Goal: Find specific page/section: Find specific page/section

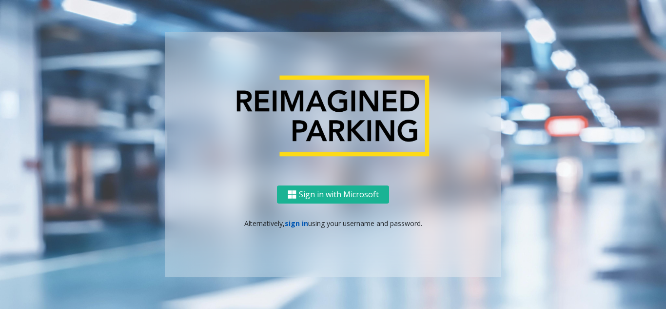
click at [289, 223] on link "sign in" at bounding box center [296, 223] width 23 height 9
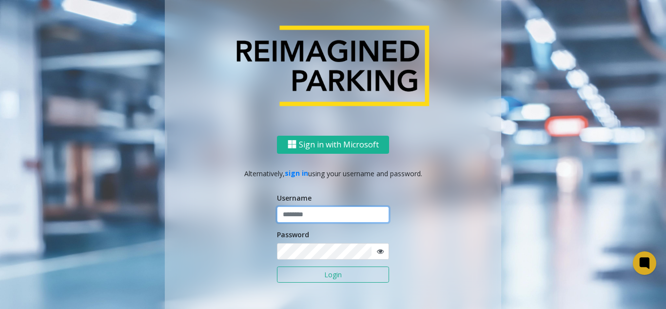
click at [284, 219] on input "text" at bounding box center [333, 214] width 112 height 17
type input "*****"
click at [277, 266] on button "Login" at bounding box center [333, 274] width 112 height 17
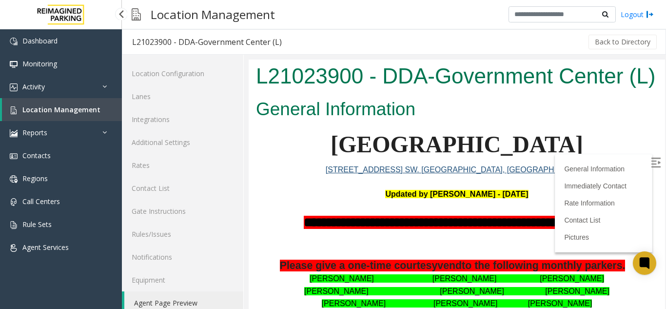
click at [76, 107] on span "Location Management" at bounding box center [61, 109] width 78 height 9
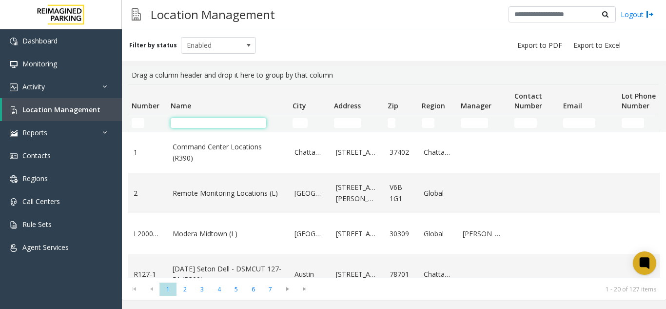
click at [179, 119] on input "Name Filter" at bounding box center [219, 123] width 96 height 10
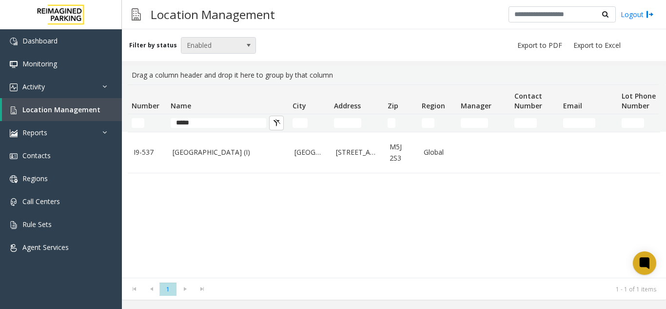
click at [211, 43] on span "Enabled" at bounding box center [211, 46] width 60 height 16
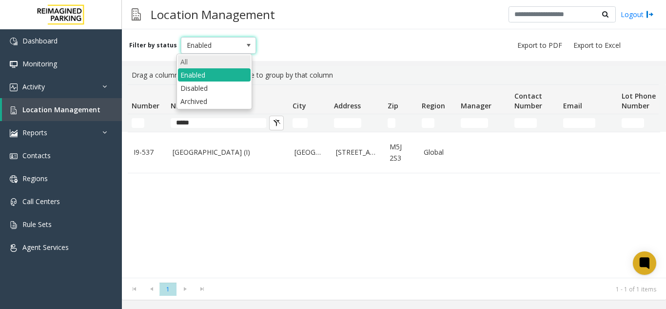
click at [207, 63] on li "All" at bounding box center [214, 61] width 73 height 13
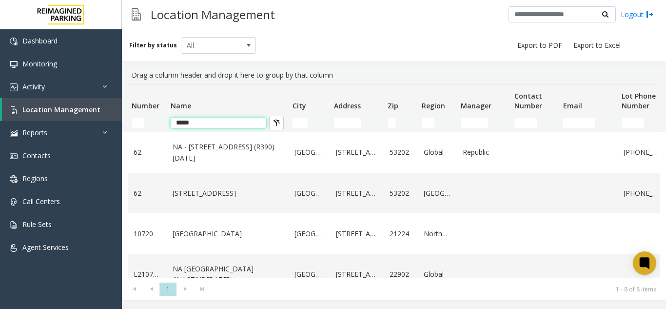
click at [205, 120] on input "*****" at bounding box center [219, 123] width 96 height 10
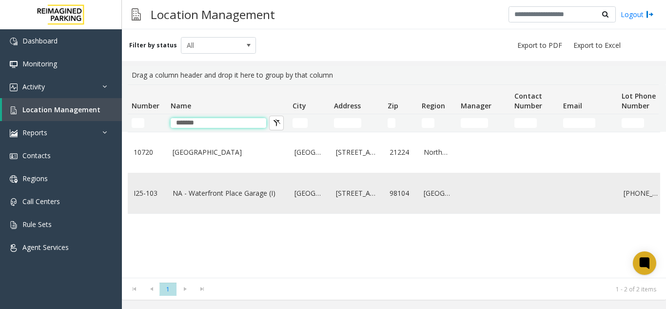
type input "*******"
click at [200, 189] on link "NA - Waterfront Place Garage (I)" at bounding box center [228, 193] width 110 height 11
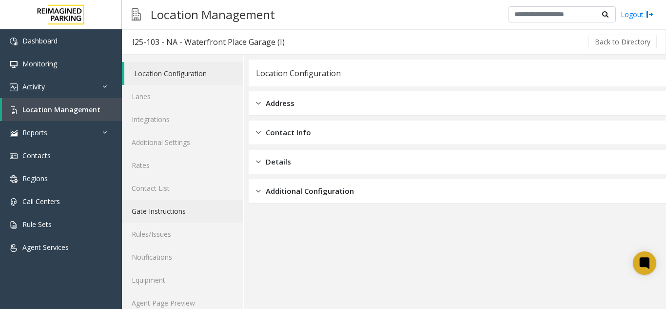
scroll to position [13, 0]
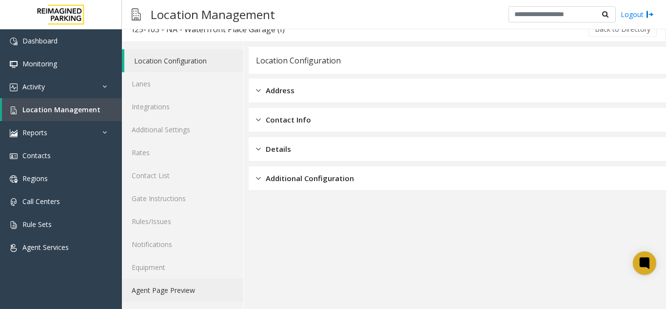
click at [147, 282] on link "Agent Page Preview" at bounding box center [182, 290] width 121 height 23
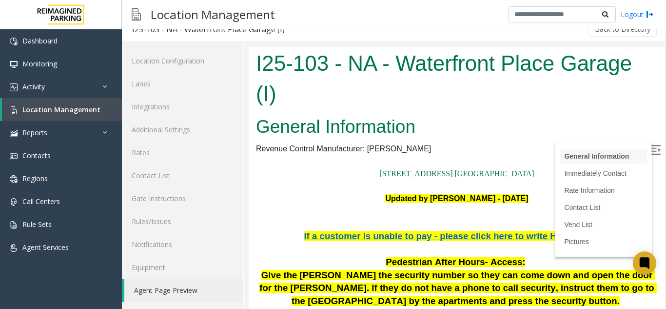
scroll to position [146, 0]
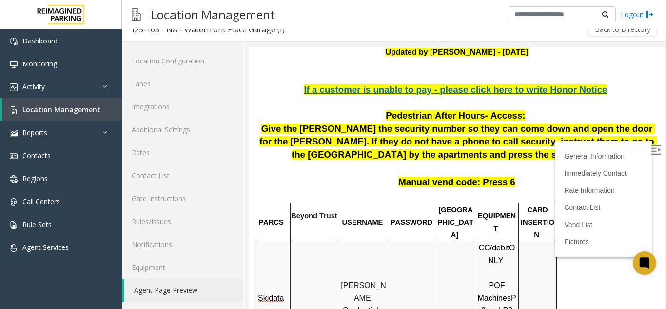
click at [651, 154] on img at bounding box center [656, 150] width 10 height 10
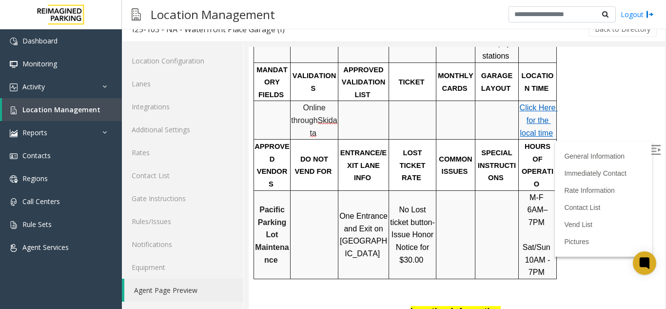
scroll to position [439, 0]
click at [80, 104] on link "Location Management" at bounding box center [62, 109] width 120 height 23
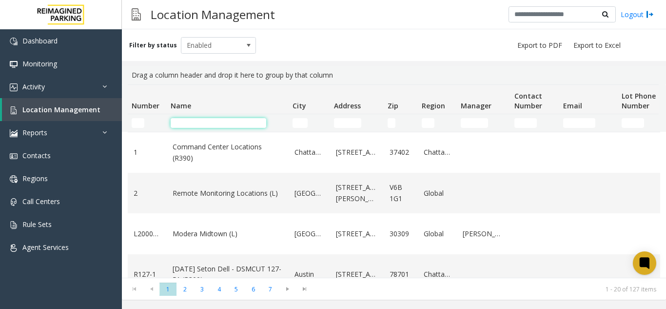
click at [191, 123] on input "Name Filter" at bounding box center [219, 123] width 96 height 10
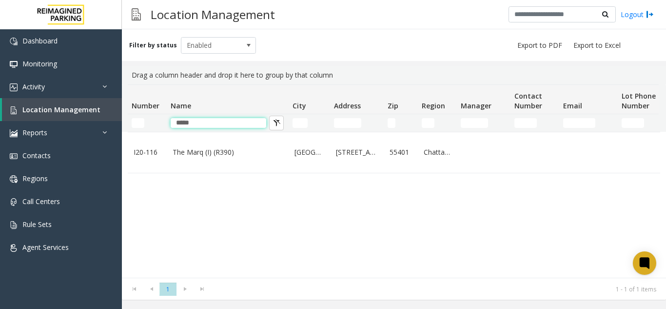
type input "****"
click at [199, 152] on link "The Marq (I) (R390)" at bounding box center [228, 152] width 110 height 11
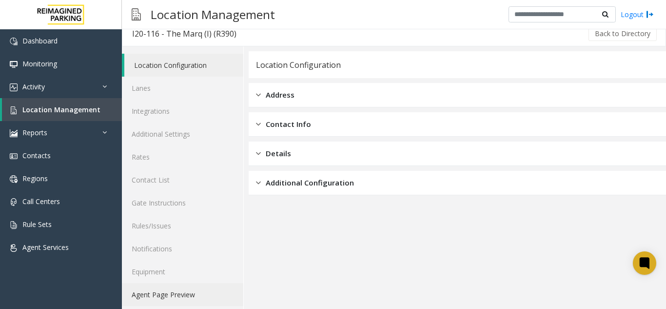
scroll to position [13, 0]
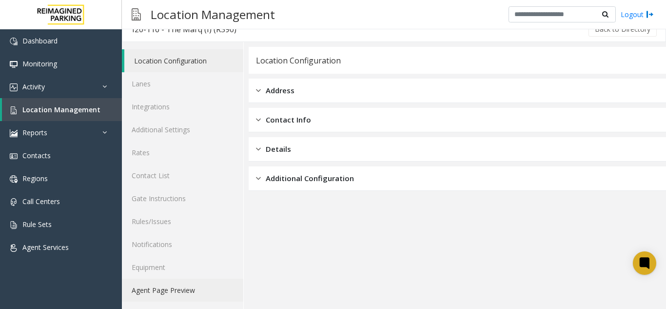
click at [172, 290] on link "Agent Page Preview" at bounding box center [182, 290] width 121 height 23
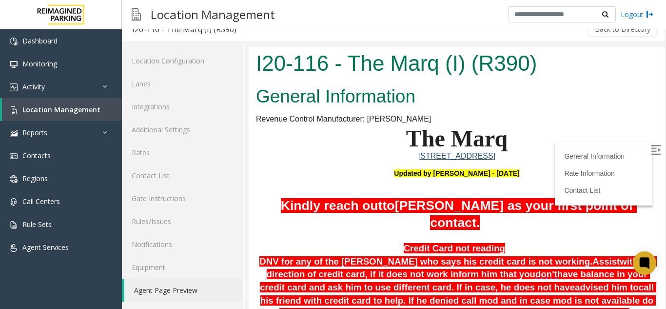
scroll to position [195, 0]
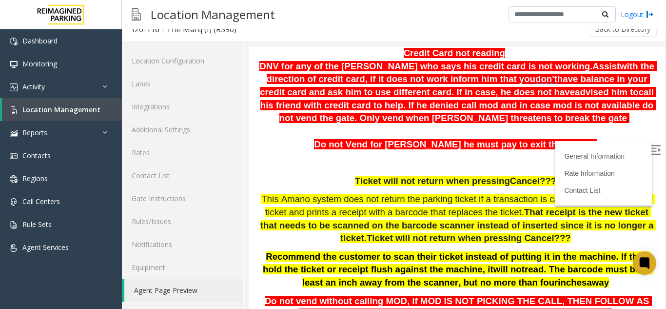
click at [650, 156] on label at bounding box center [657, 151] width 15 height 15
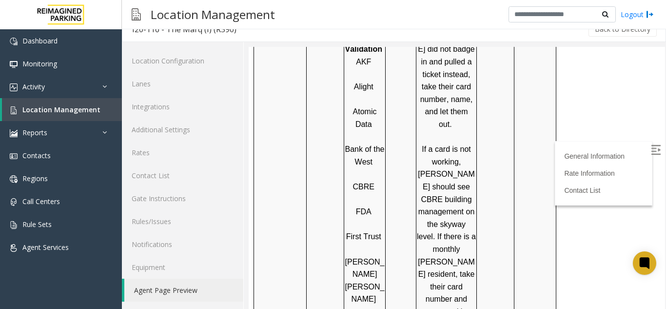
scroll to position [927, 0]
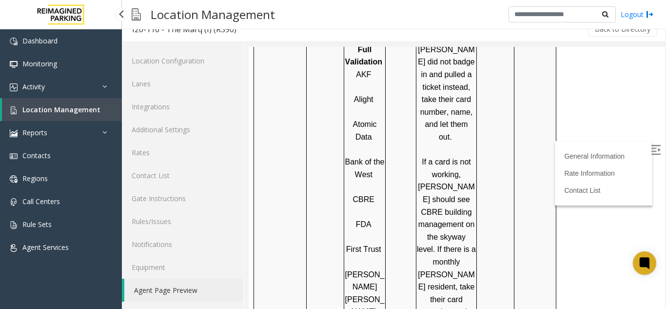
click at [28, 112] on span "Location Management" at bounding box center [61, 109] width 78 height 9
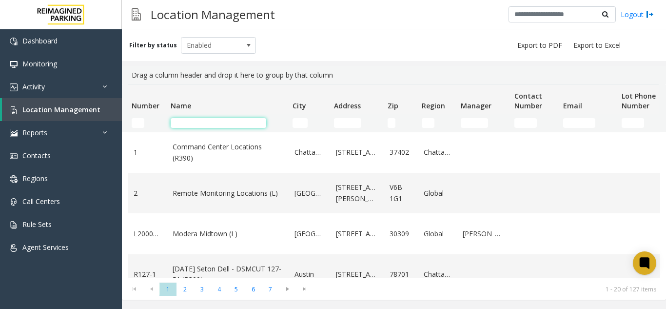
click at [191, 119] on input "Name Filter" at bounding box center [219, 123] width 96 height 10
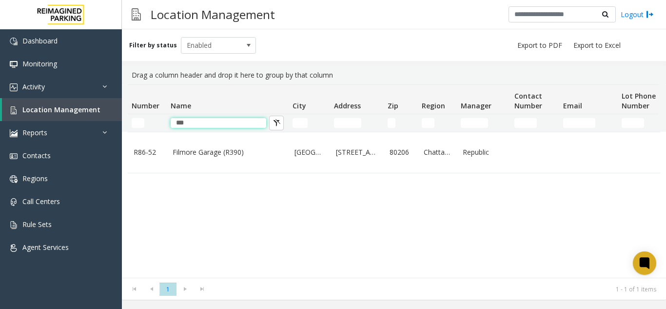
type input "***"
click at [203, 149] on link "Filmore Garage (R390)" at bounding box center [228, 152] width 110 height 11
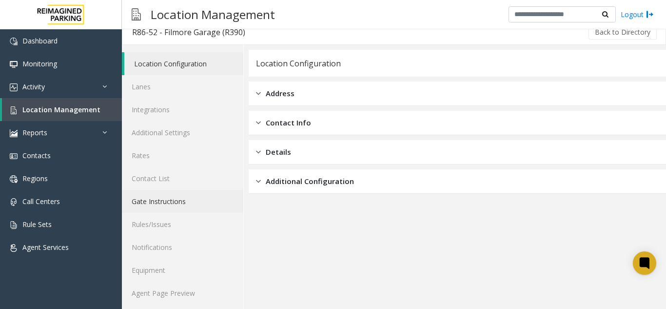
scroll to position [13, 0]
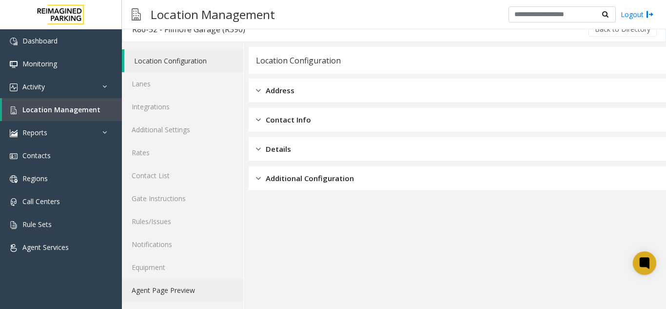
click at [198, 297] on link "Agent Page Preview" at bounding box center [182, 290] width 121 height 23
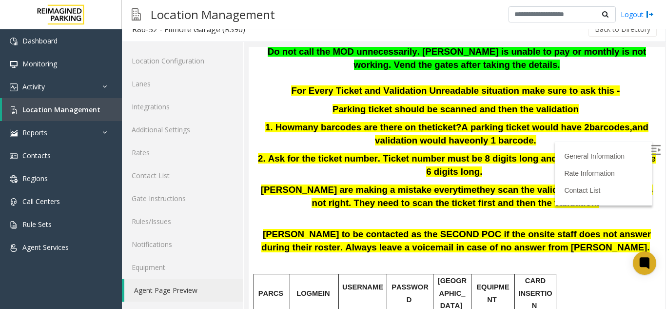
click at [650, 144] on label at bounding box center [657, 151] width 15 height 15
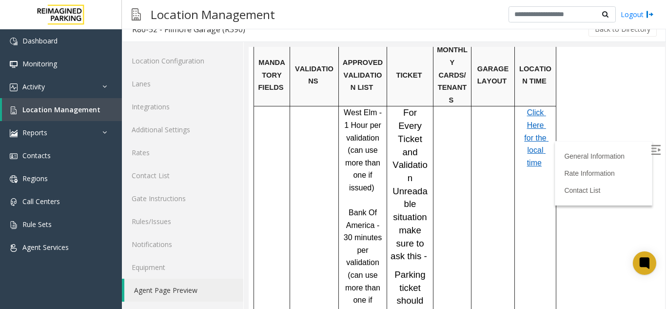
scroll to position [732, 0]
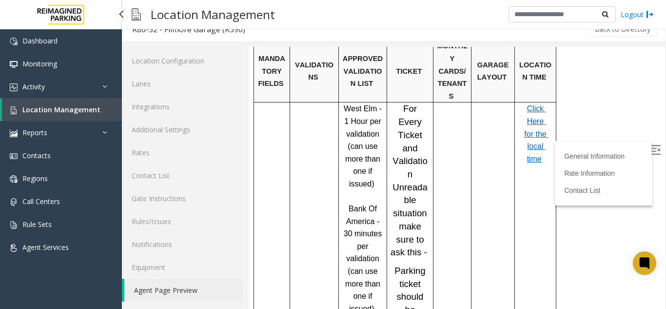
click at [45, 110] on span "Location Management" at bounding box center [61, 109] width 78 height 9
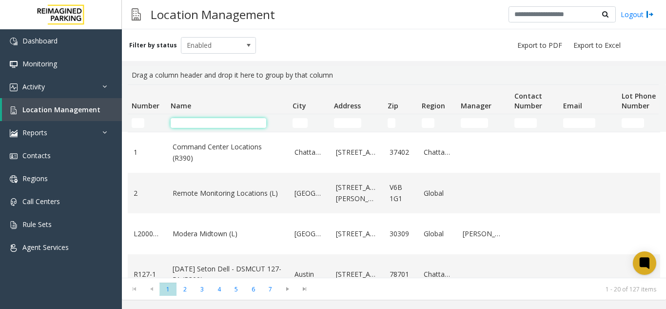
click at [188, 122] on input "Name Filter" at bounding box center [219, 123] width 96 height 10
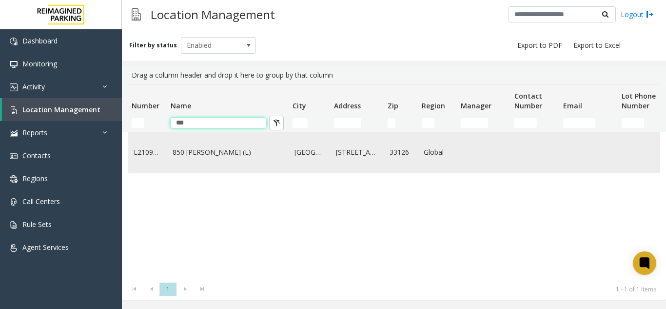
type input "***"
click at [197, 153] on link "850 [PERSON_NAME] (L)" at bounding box center [228, 152] width 110 height 11
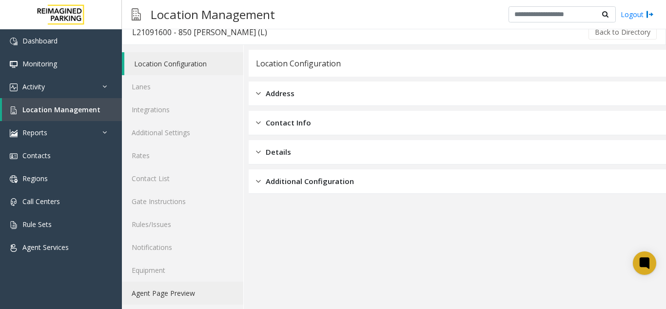
scroll to position [13, 0]
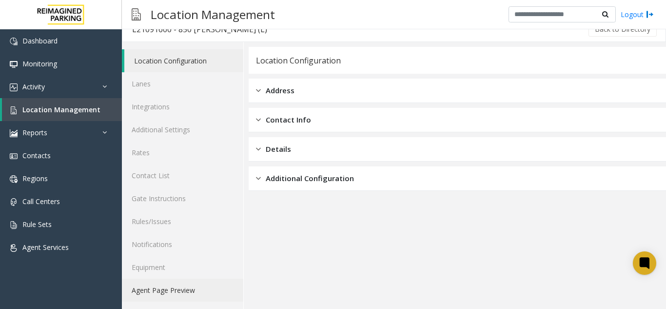
click at [180, 295] on link "Agent Page Preview" at bounding box center [182, 290] width 121 height 23
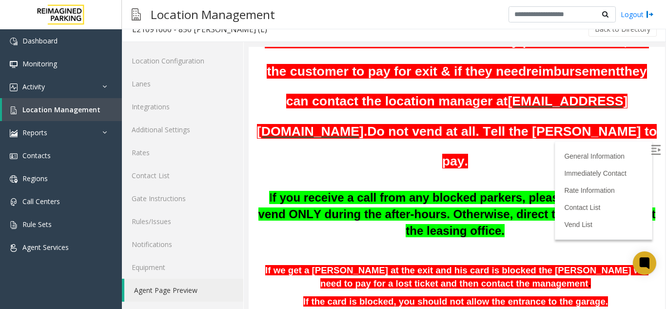
scroll to position [195, 0]
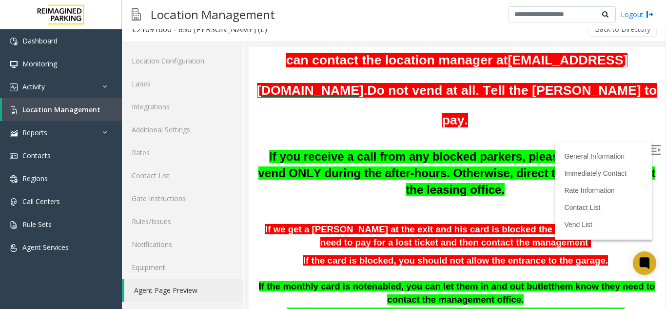
click at [651, 145] on img at bounding box center [656, 150] width 10 height 10
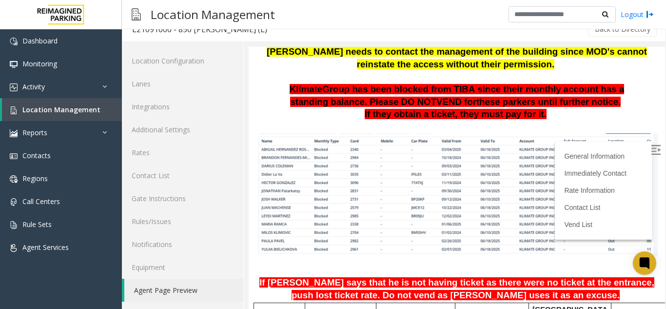
scroll to position [634, 0]
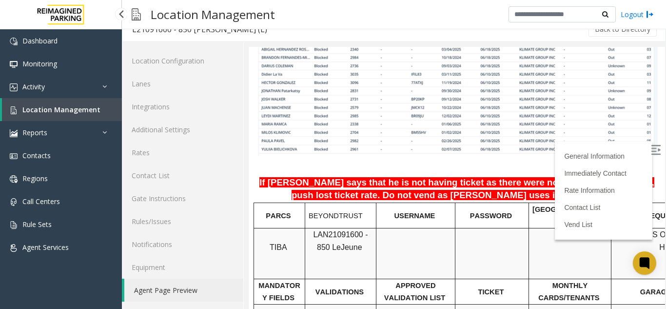
click at [98, 107] on link "Location Management" at bounding box center [62, 109] width 120 height 23
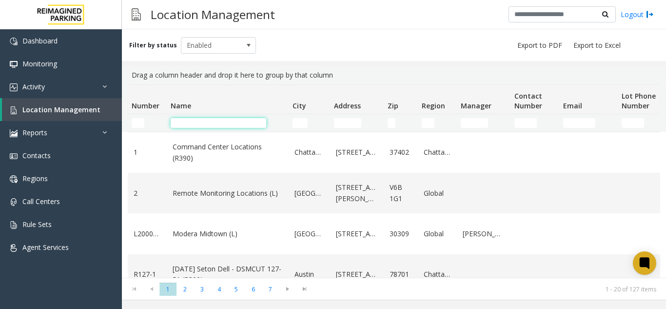
click at [223, 121] on input "Name Filter" at bounding box center [219, 123] width 96 height 10
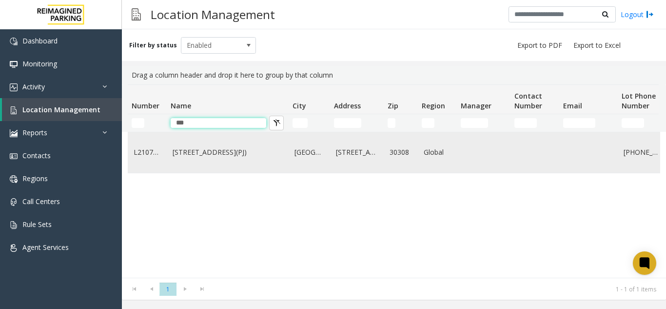
type input "***"
click at [212, 158] on link "[STREET_ADDRESS](PJ)" at bounding box center [228, 152] width 110 height 11
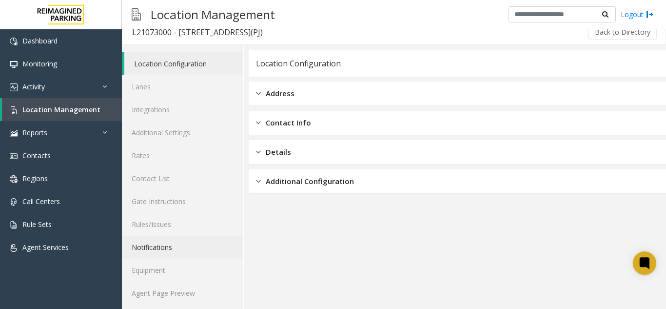
scroll to position [13, 0]
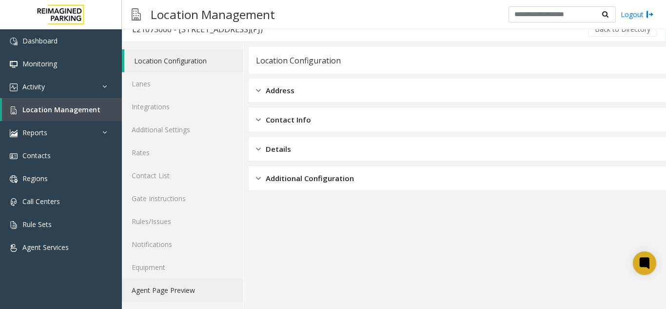
click at [185, 289] on link "Agent Page Preview" at bounding box center [182, 290] width 121 height 23
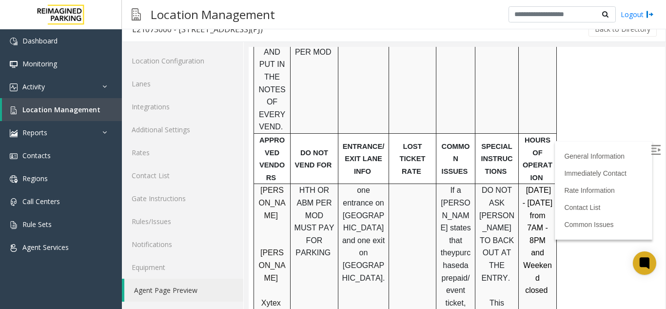
scroll to position [537, 0]
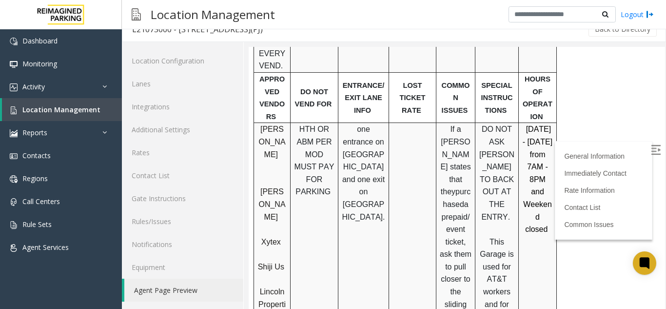
click at [650, 152] on label at bounding box center [657, 151] width 15 height 15
click at [107, 109] on link "Location Management" at bounding box center [62, 109] width 120 height 23
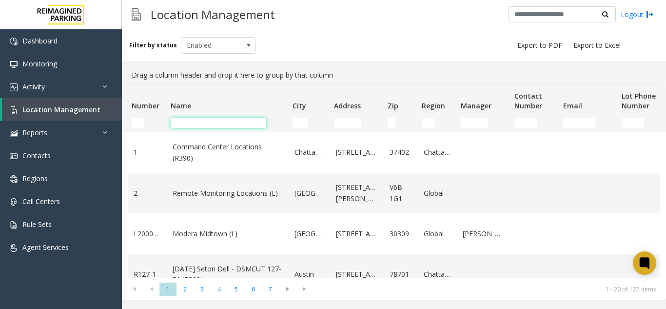
click at [211, 120] on input "Name Filter" at bounding box center [219, 123] width 96 height 10
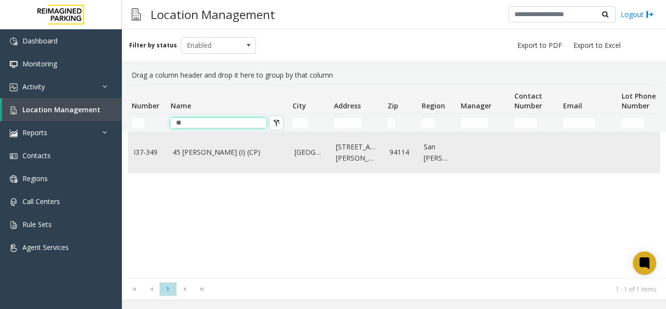
type input "**"
click at [208, 151] on link "45 [PERSON_NAME] (I) (CP)" at bounding box center [228, 152] width 110 height 11
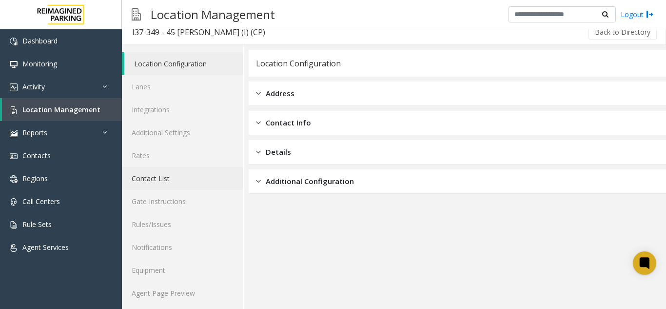
scroll to position [13, 0]
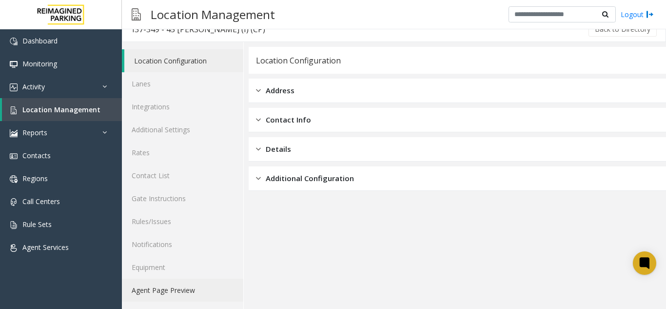
click at [172, 293] on link "Agent Page Preview" at bounding box center [182, 290] width 121 height 23
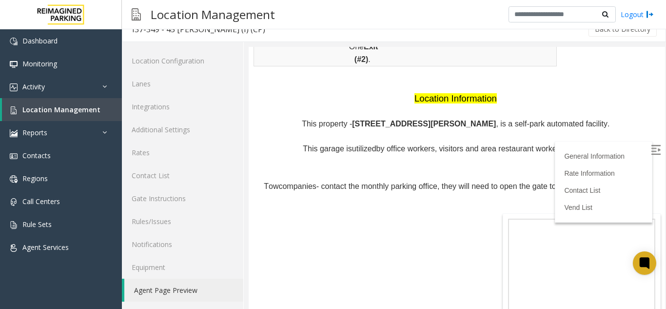
scroll to position [829, 0]
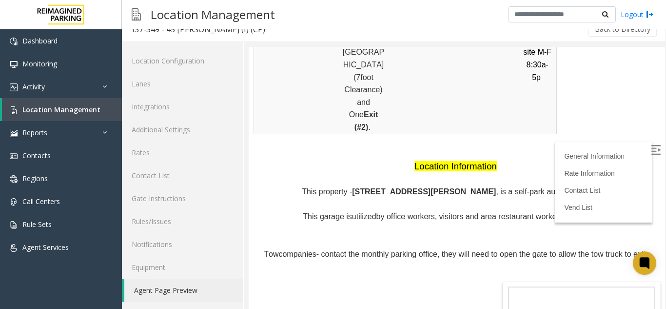
click at [651, 153] on img at bounding box center [656, 150] width 10 height 10
click at [57, 99] on link "Location Management" at bounding box center [62, 109] width 120 height 23
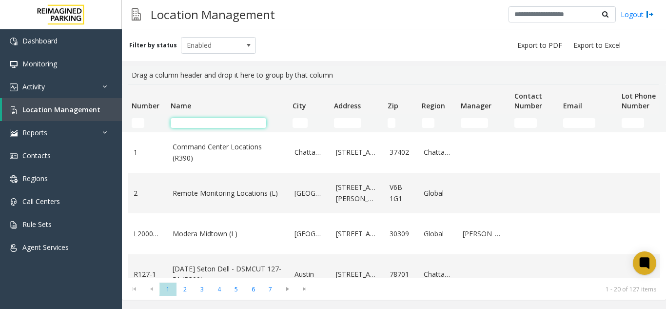
click at [191, 123] on input "Name Filter" at bounding box center [219, 123] width 96 height 10
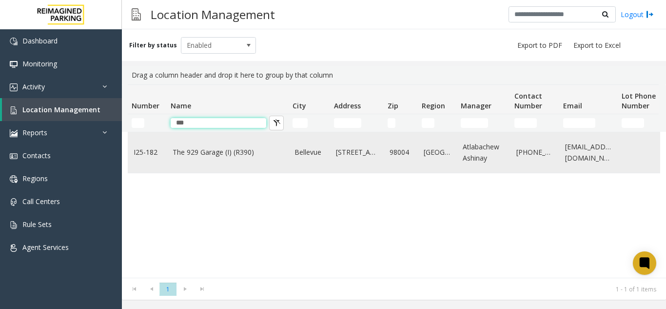
type input "***"
click at [211, 146] on td "The 929 Garage (I) (R390)" at bounding box center [228, 152] width 122 height 40
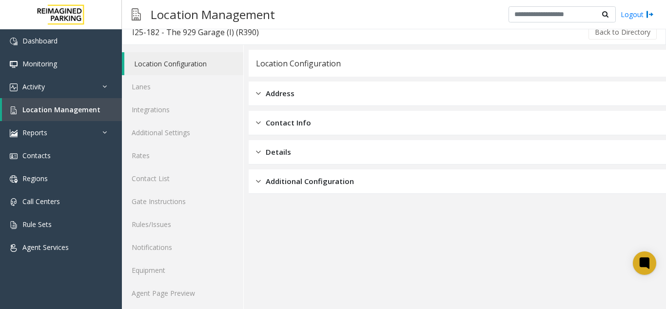
scroll to position [13, 0]
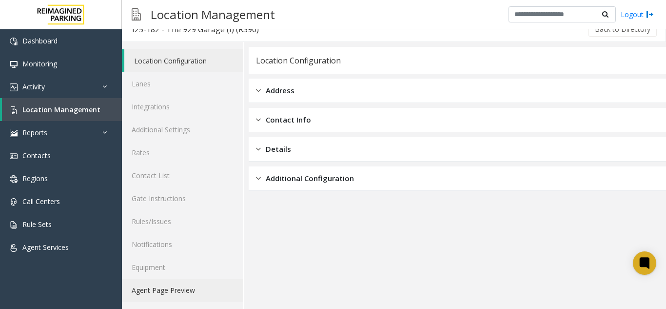
click at [201, 287] on link "Agent Page Preview" at bounding box center [182, 290] width 121 height 23
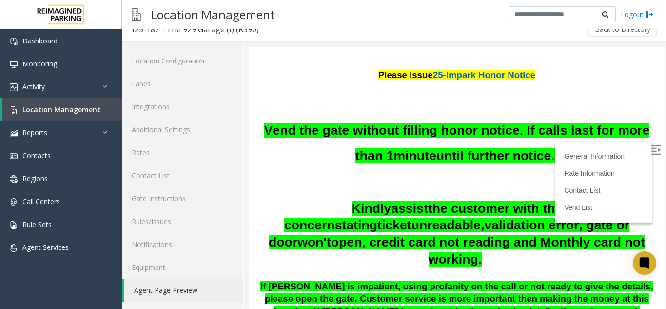
click at [651, 148] on img at bounding box center [656, 150] width 10 height 10
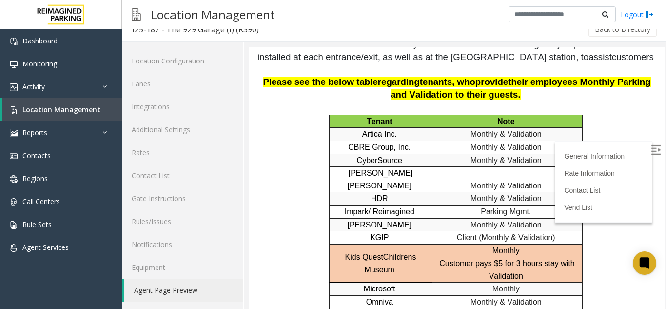
scroll to position [1707, 0]
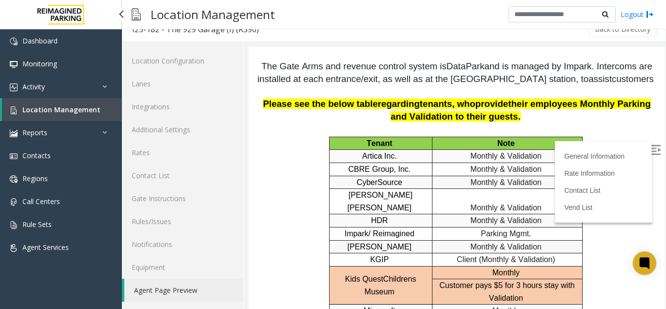
click at [75, 113] on span "Location Management" at bounding box center [61, 109] width 78 height 9
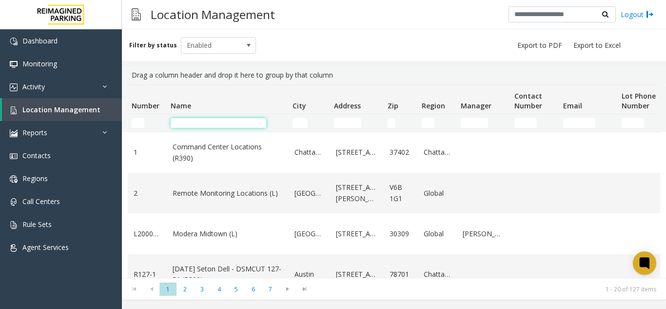
click at [180, 122] on input "Name Filter" at bounding box center [219, 123] width 96 height 10
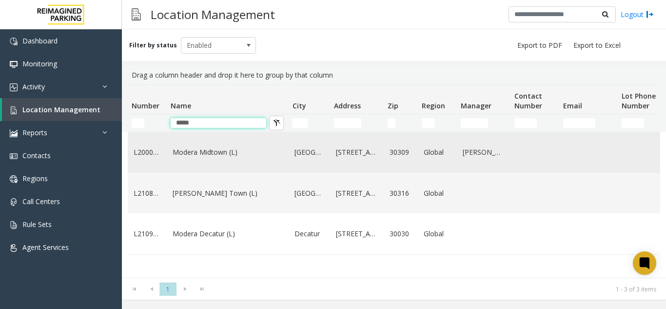
type input "*****"
click at [189, 150] on link "Modera Midtown (L)" at bounding box center [228, 152] width 110 height 11
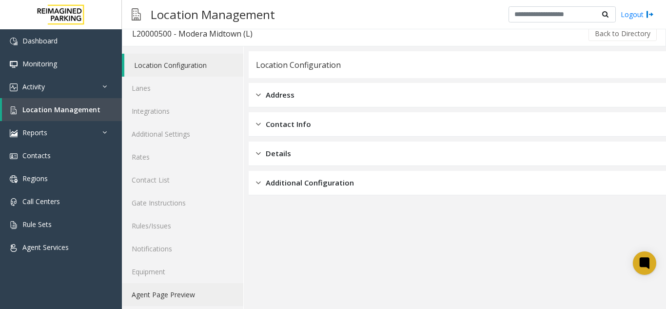
scroll to position [13, 0]
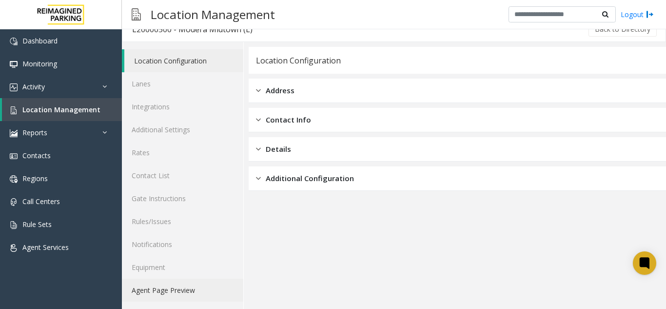
click at [167, 285] on link "Agent Page Preview" at bounding box center [182, 290] width 121 height 23
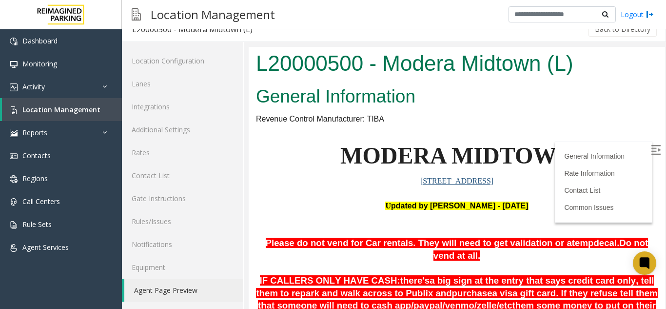
scroll to position [146, 0]
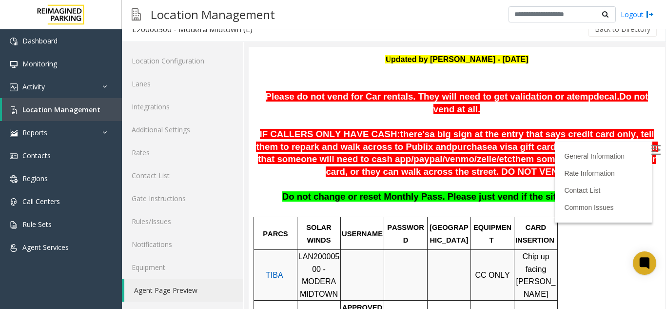
click at [651, 150] on img at bounding box center [656, 150] width 10 height 10
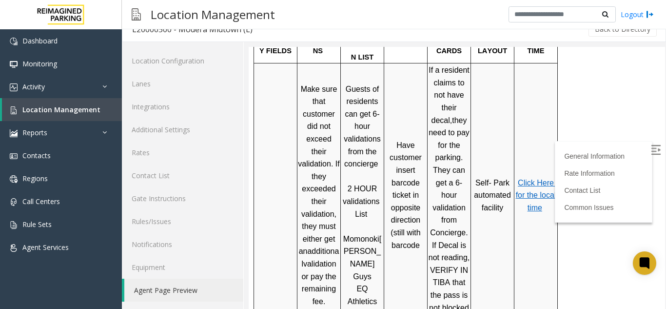
scroll to position [439, 0]
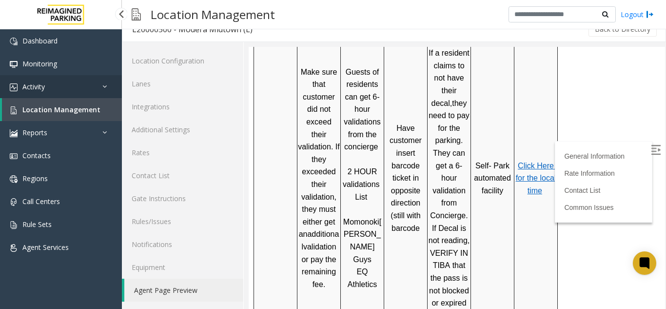
click at [80, 97] on link "Activity" at bounding box center [61, 86] width 122 height 23
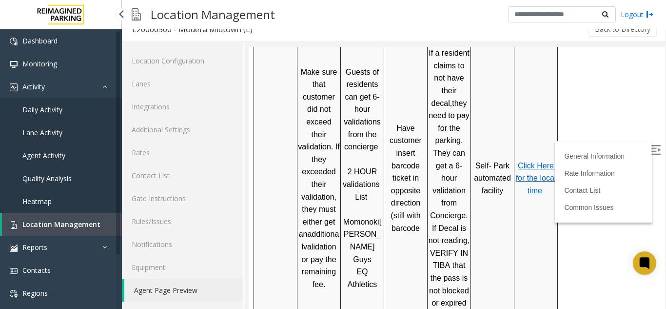
click at [80, 222] on span "Location Management" at bounding box center [61, 224] width 78 height 9
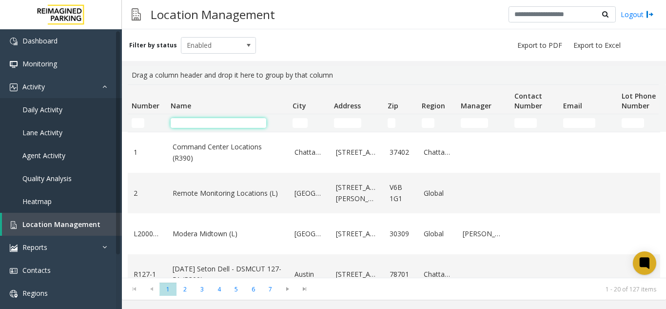
click at [188, 125] on input "Name Filter" at bounding box center [219, 123] width 96 height 10
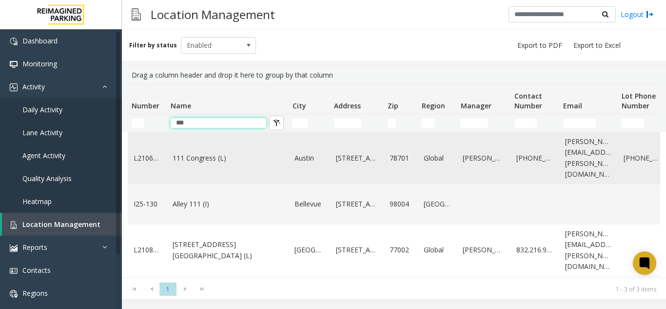
type input "***"
click at [201, 154] on link "111 Congress (L)" at bounding box center [228, 158] width 110 height 11
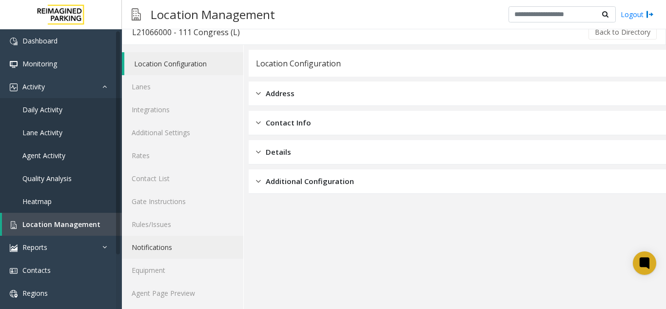
scroll to position [13, 0]
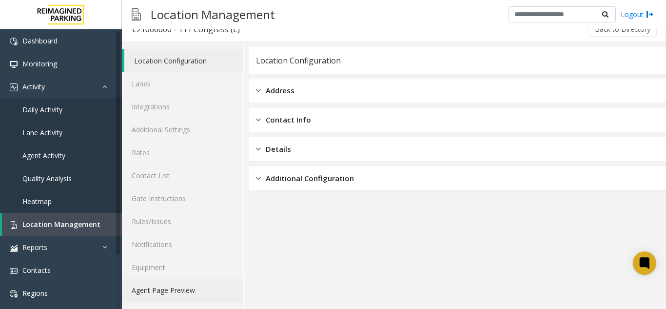
click at [193, 285] on link "Agent Page Preview" at bounding box center [182, 290] width 121 height 23
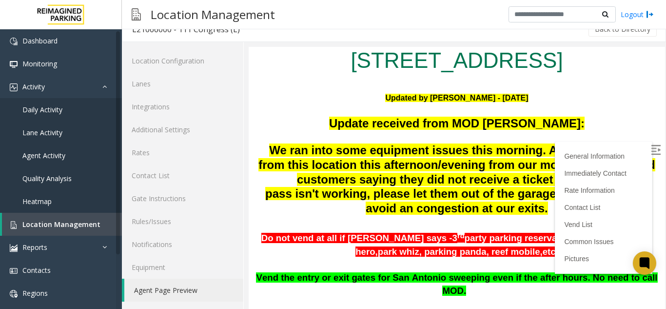
scroll to position [146, 0]
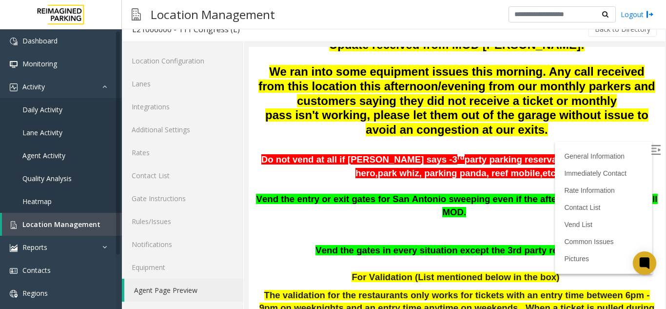
click at [651, 152] on img at bounding box center [656, 150] width 10 height 10
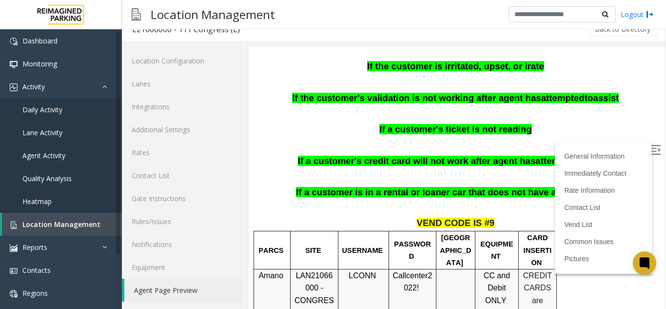
scroll to position [634, 0]
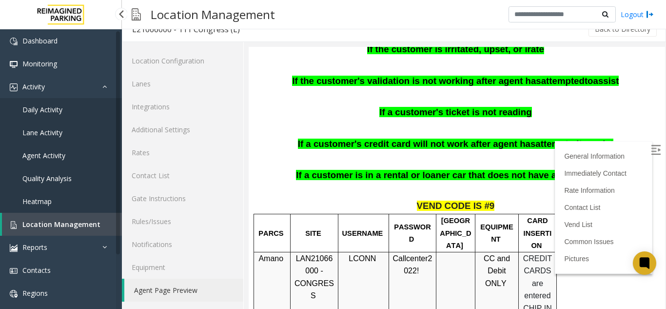
click at [100, 229] on link "Location Management" at bounding box center [62, 224] width 120 height 23
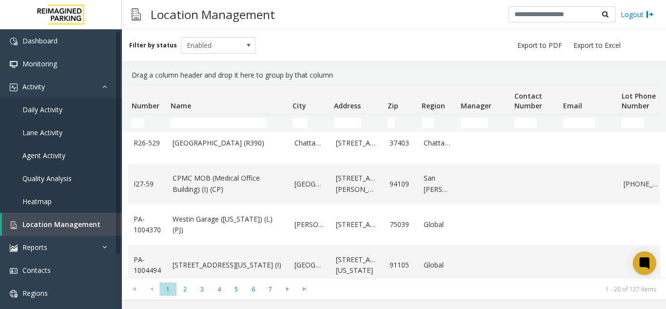
scroll to position [634, 0]
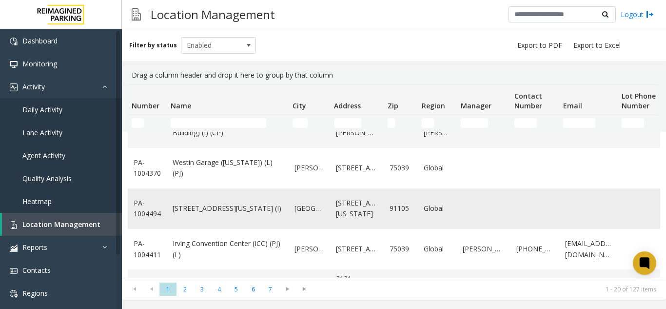
click at [240, 213] on link "[STREET_ADDRESS][US_STATE] (I)" at bounding box center [228, 208] width 110 height 11
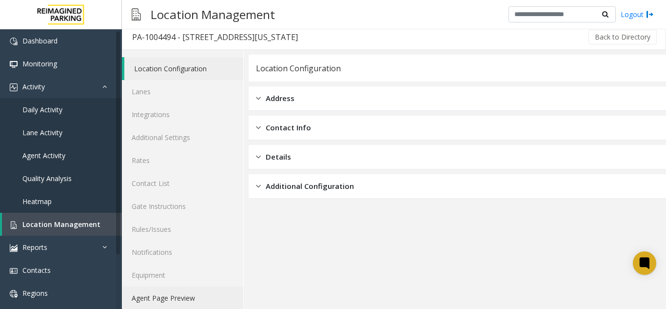
scroll to position [13, 0]
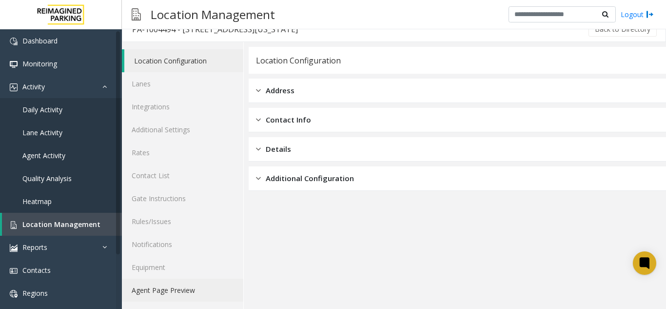
click at [176, 290] on link "Agent Page Preview" at bounding box center [182, 290] width 121 height 23
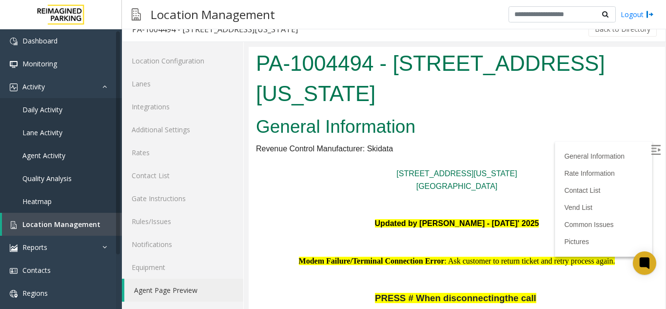
scroll to position [195, 0]
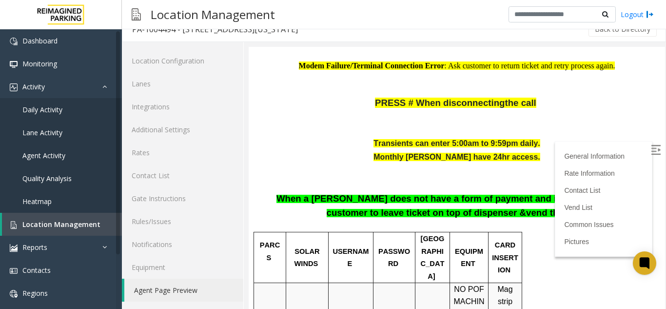
click at [651, 148] on img at bounding box center [656, 150] width 10 height 10
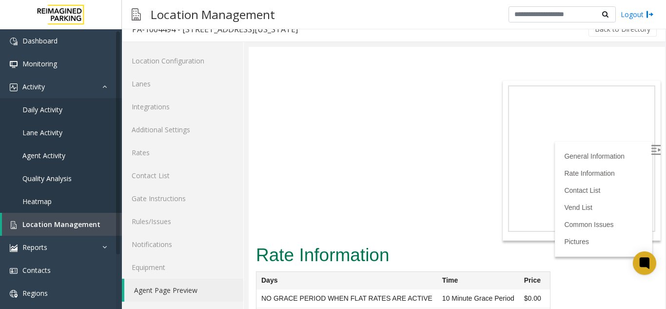
scroll to position [2439, 0]
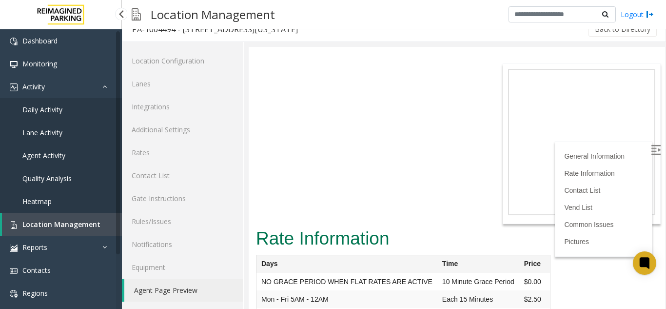
click at [96, 222] on span "Location Management" at bounding box center [61, 224] width 78 height 9
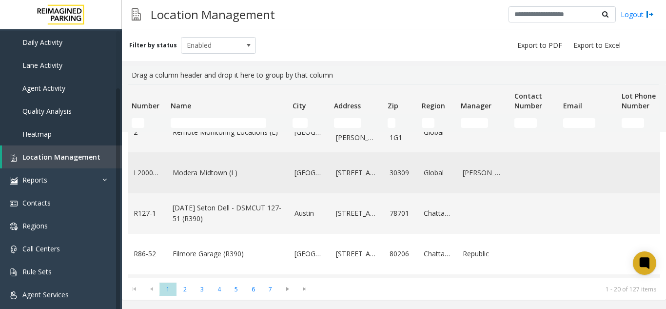
scroll to position [49, 0]
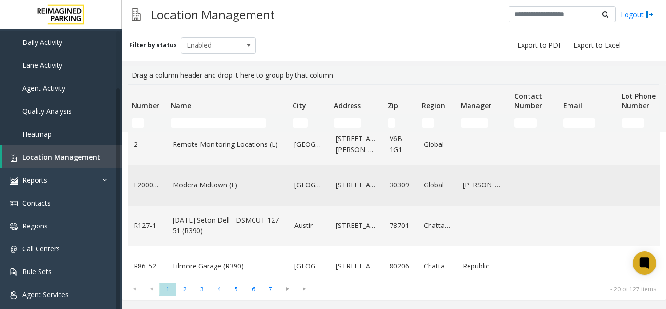
click at [183, 180] on link "Modera Midtown (L)" at bounding box center [228, 185] width 110 height 11
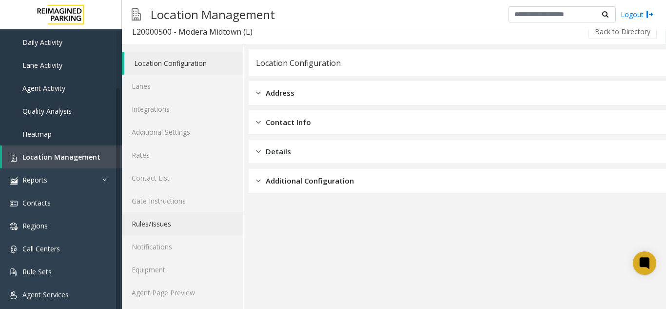
scroll to position [13, 0]
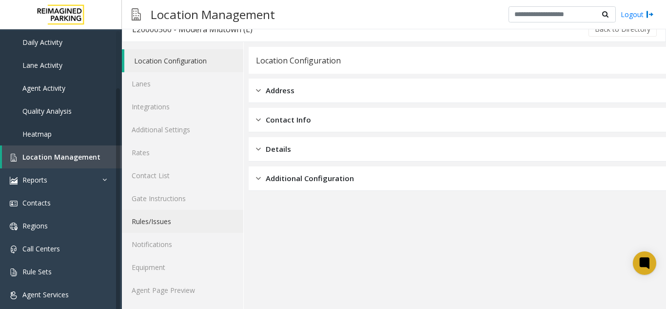
click at [160, 218] on link "Rules/Issues" at bounding box center [182, 221] width 121 height 23
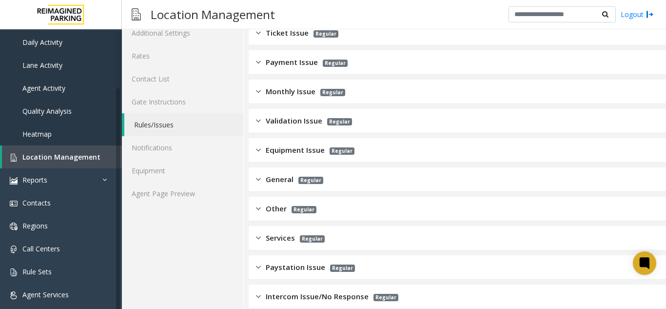
scroll to position [110, 0]
click at [289, 83] on div "Monthly Issue Regular" at bounding box center [458, 91] width 418 height 24
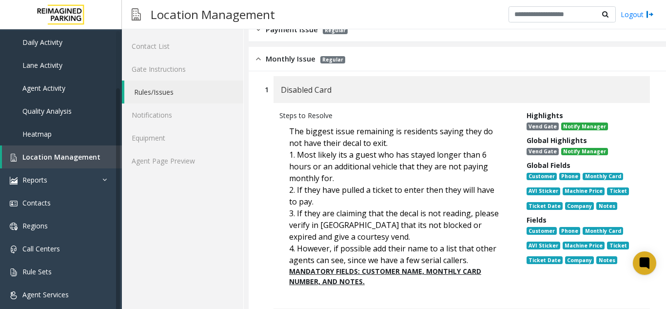
scroll to position [159, 0]
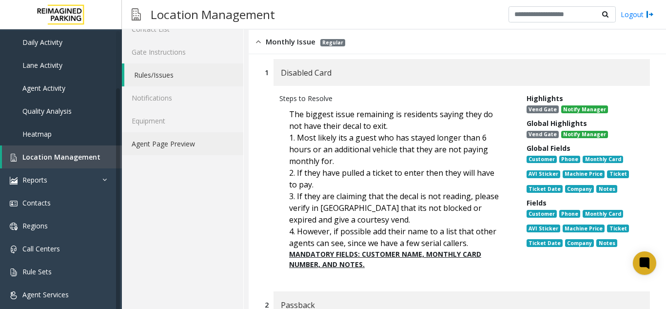
click at [174, 151] on link "Agent Page Preview" at bounding box center [182, 143] width 121 height 23
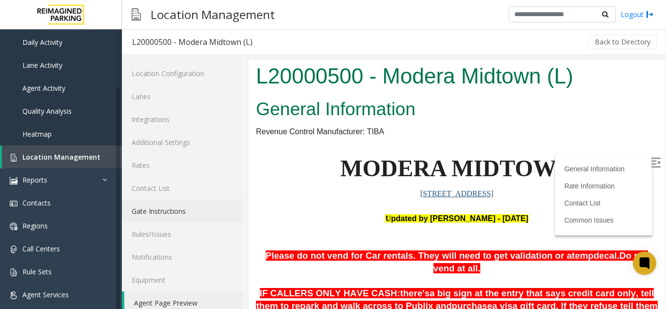
scroll to position [146, 0]
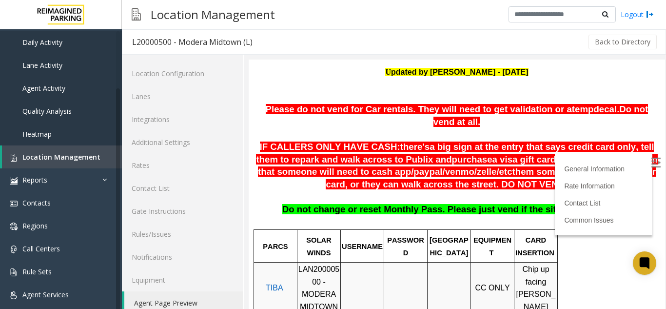
click at [651, 159] on img at bounding box center [656, 163] width 10 height 10
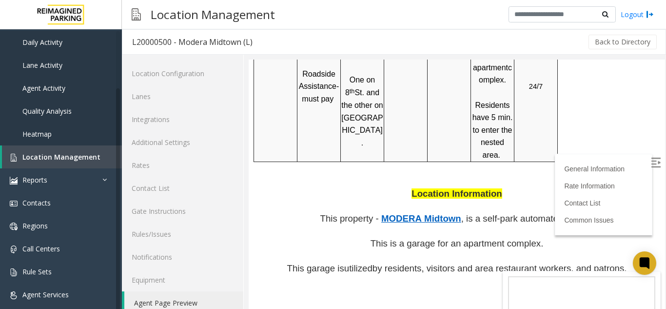
scroll to position [780, 0]
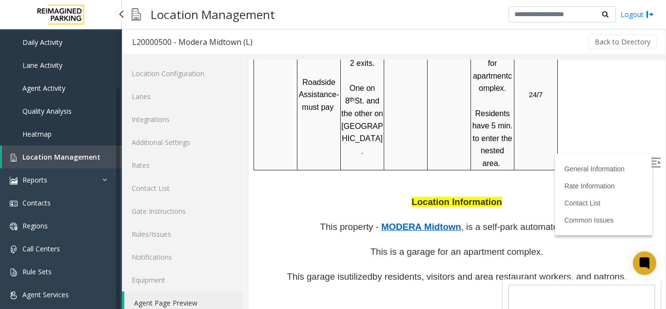
click at [78, 158] on span "Location Management" at bounding box center [61, 156] width 78 height 9
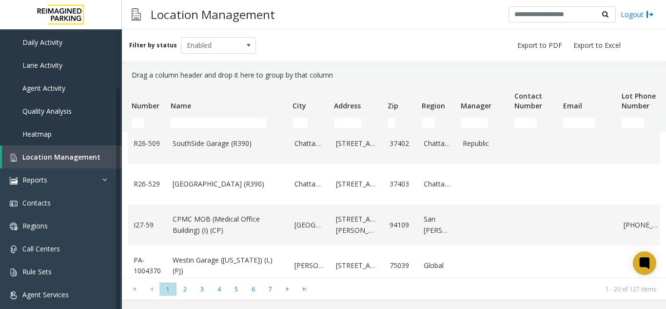
scroll to position [674, 0]
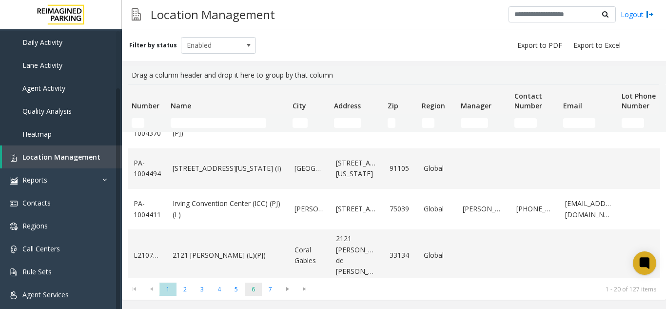
click at [248, 284] on span "6" at bounding box center [253, 288] width 17 height 13
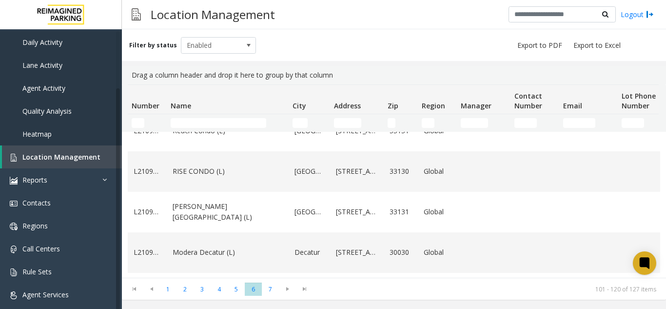
scroll to position [0, 0]
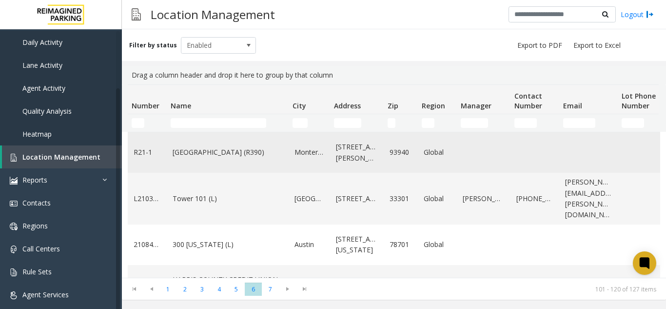
click at [228, 159] on td "[GEOGRAPHIC_DATA] (R390)" at bounding box center [228, 152] width 122 height 40
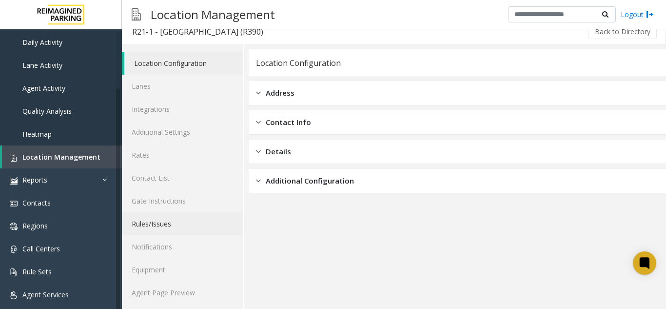
scroll to position [13, 0]
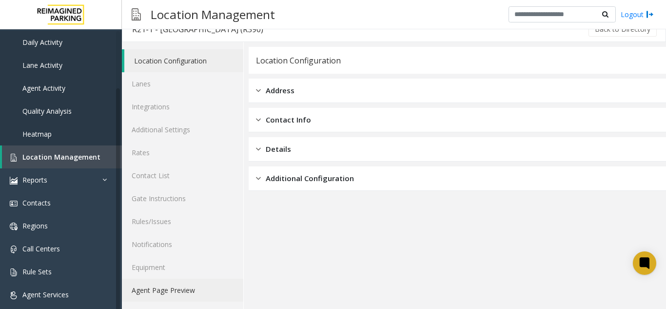
click at [217, 292] on link "Agent Page Preview" at bounding box center [182, 290] width 121 height 23
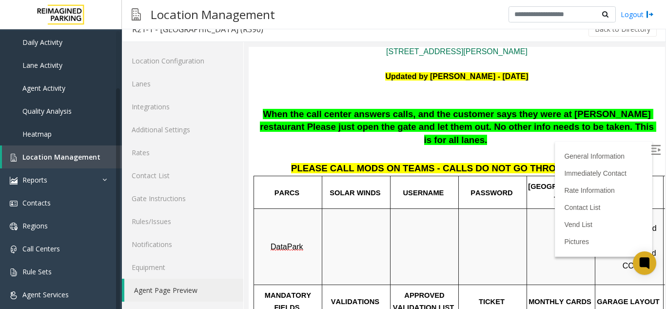
scroll to position [98, 0]
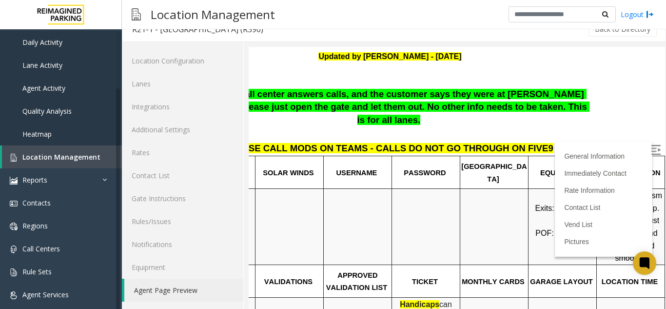
drag, startPoint x: 449, startPoint y: 149, endPoint x: 516, endPoint y: 158, distance: 66.9
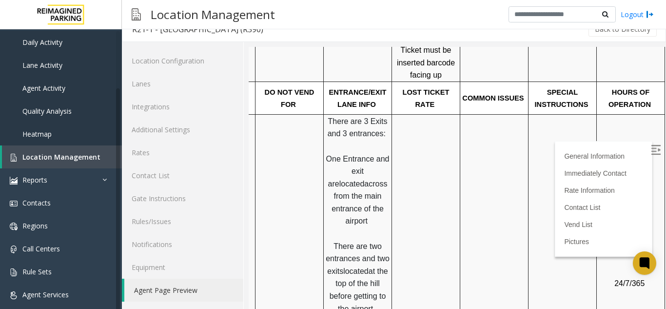
scroll to position [441, 50]
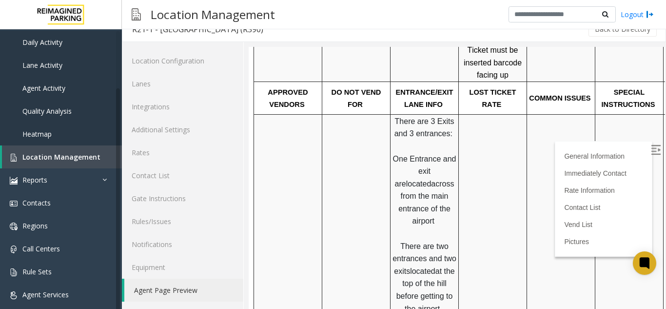
drag, startPoint x: 461, startPoint y: 166, endPoint x: 406, endPoint y: 164, distance: 55.6
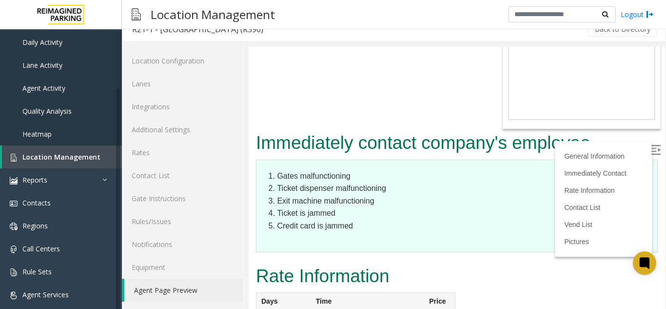
scroll to position [1026, 0]
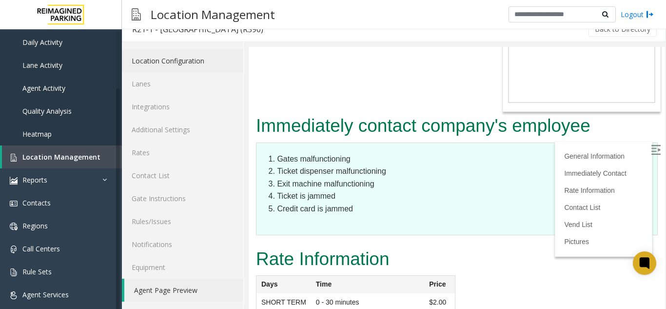
click at [191, 60] on link "Location Configuration" at bounding box center [182, 60] width 121 height 23
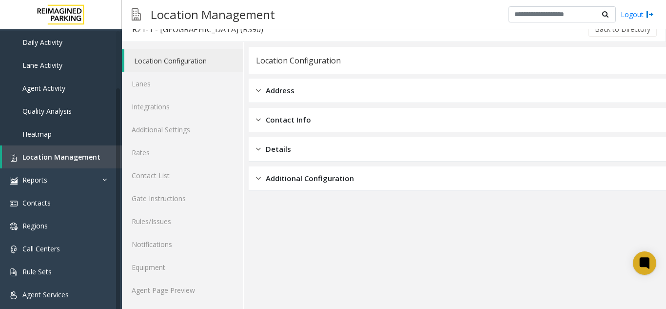
click at [260, 84] on div "Address" at bounding box center [458, 91] width 418 height 24
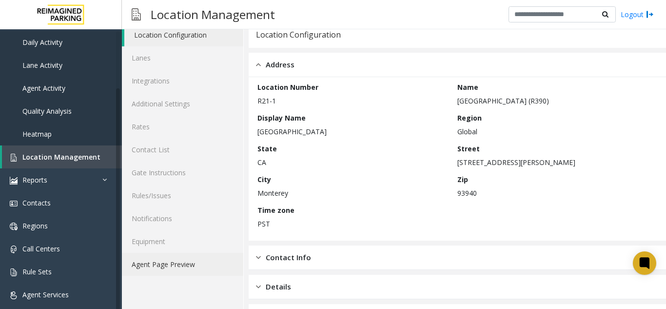
scroll to position [61, 0]
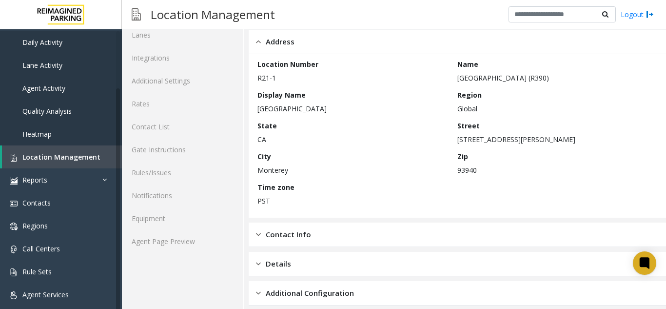
click at [269, 232] on span "Contact Info" at bounding box center [288, 234] width 45 height 11
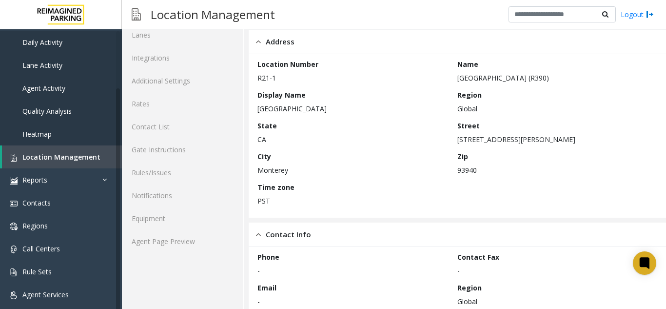
scroll to position [141, 0]
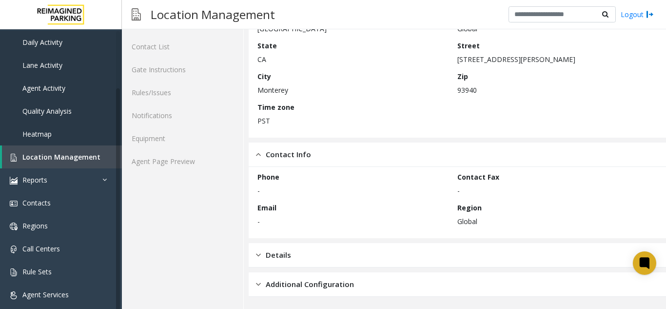
click at [264, 246] on div "Details" at bounding box center [458, 255] width 418 height 24
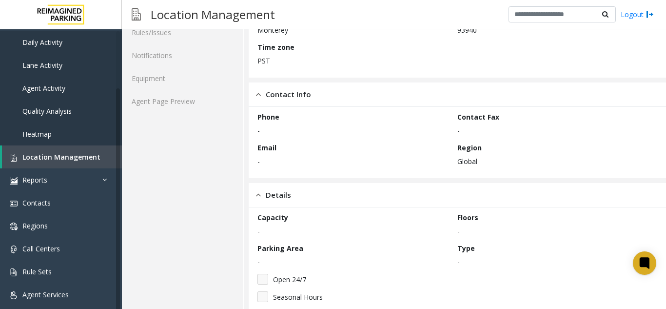
scroll to position [265, 0]
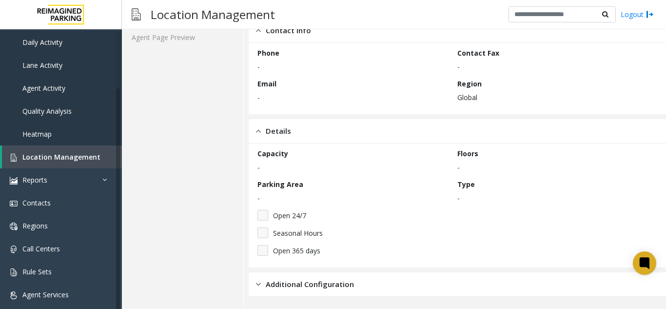
click at [275, 287] on span "Additional Configuration" at bounding box center [310, 284] width 88 height 11
click at [55, 162] on link "Location Management" at bounding box center [62, 156] width 120 height 23
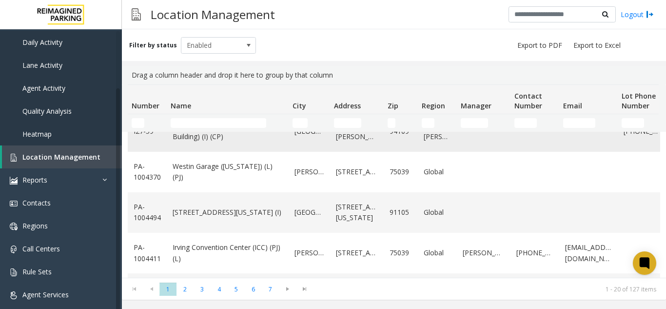
scroll to position [674, 0]
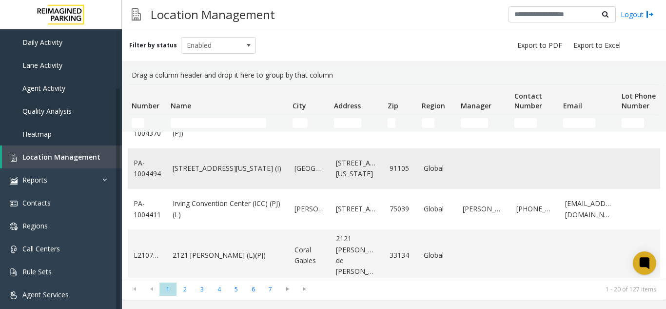
click at [206, 167] on link "[STREET_ADDRESS][US_STATE] (I)" at bounding box center [228, 168] width 110 height 11
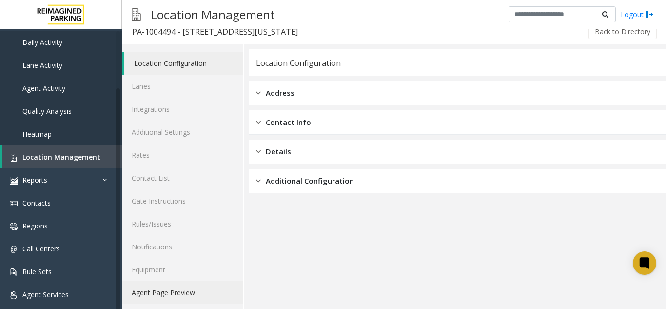
scroll to position [13, 0]
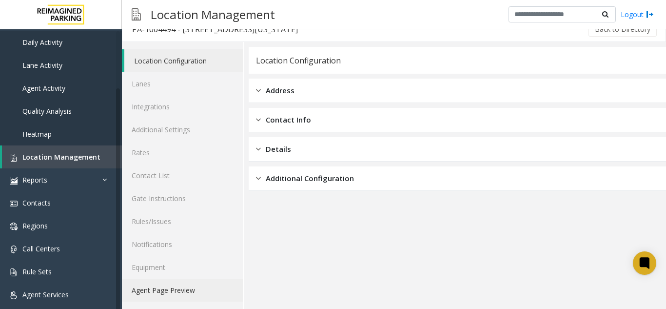
click at [148, 295] on link "Agent Page Preview" at bounding box center [182, 290] width 121 height 23
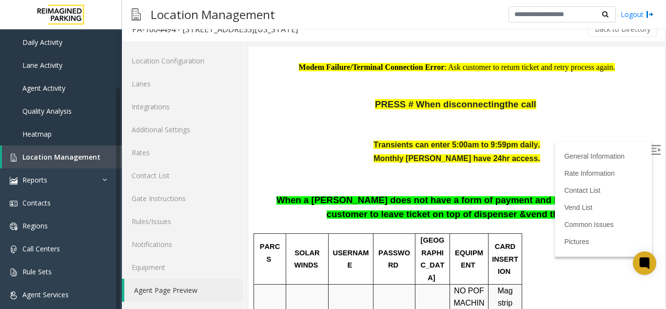
scroll to position [244, 0]
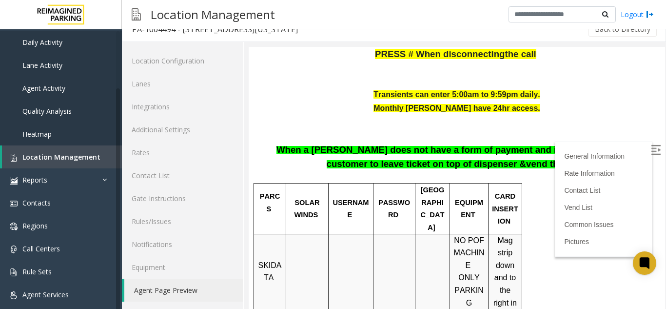
click at [651, 145] on img at bounding box center [656, 150] width 10 height 10
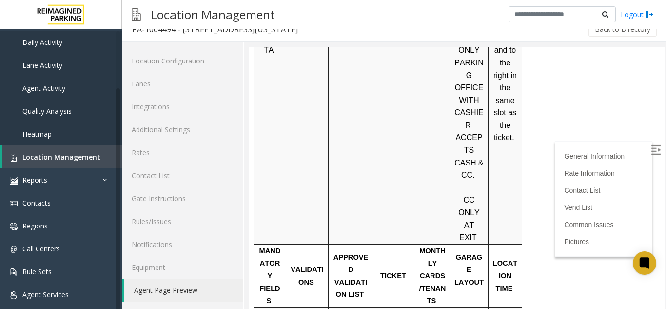
scroll to position [488, 0]
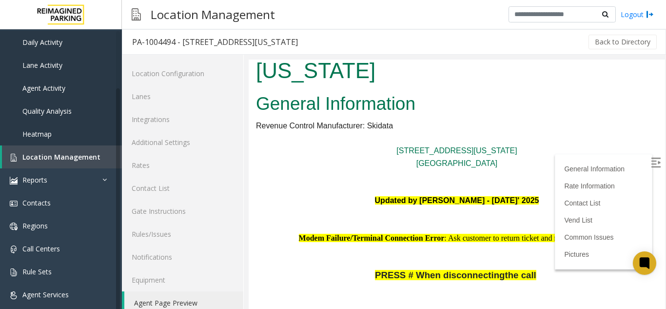
scroll to position [0, 0]
